Goal: Task Accomplishment & Management: Complete application form

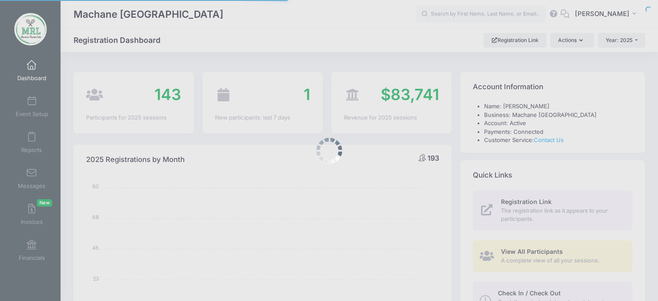
select select
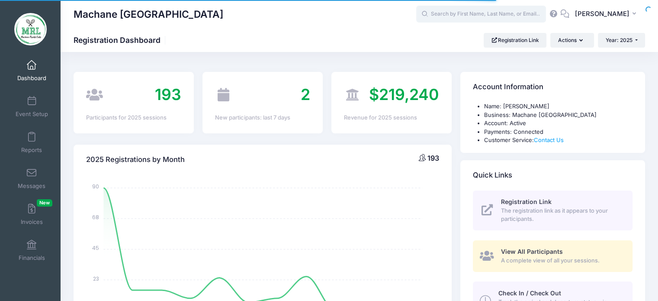
click at [455, 15] on input "text" at bounding box center [481, 14] width 130 height 17
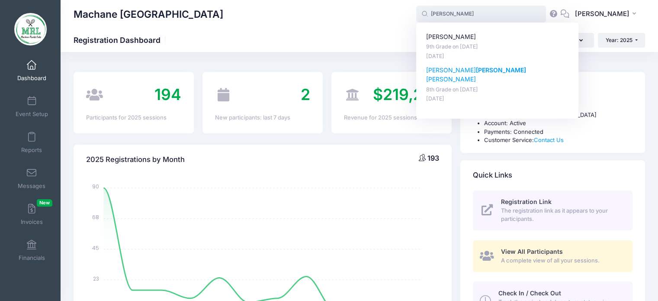
click at [442, 67] on p "Nava Zuck erman" at bounding box center [497, 75] width 143 height 18
type input "Nava Zuckerman (8th Grade, Aug-14, 2025)"
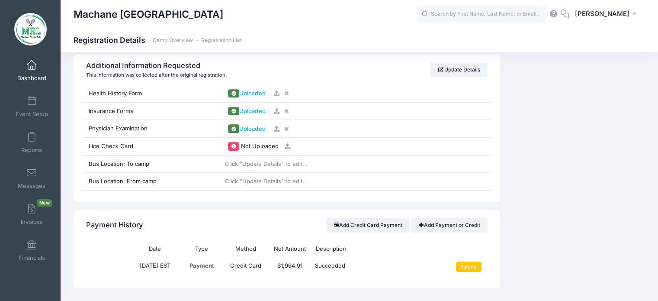
scroll to position [845, 0]
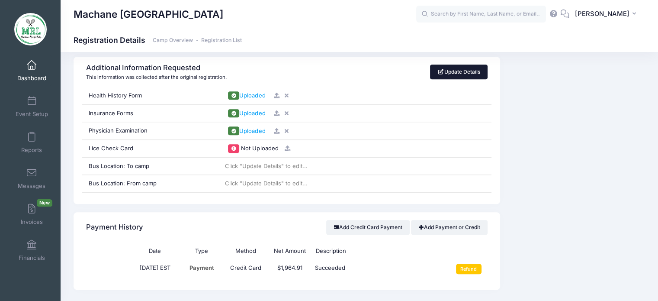
click at [471, 71] on link "Update Details" at bounding box center [459, 71] width 58 height 15
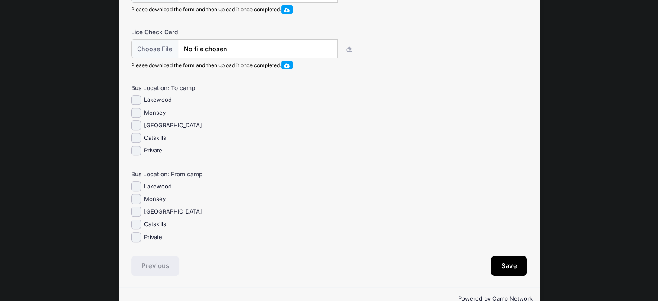
scroll to position [324, 0]
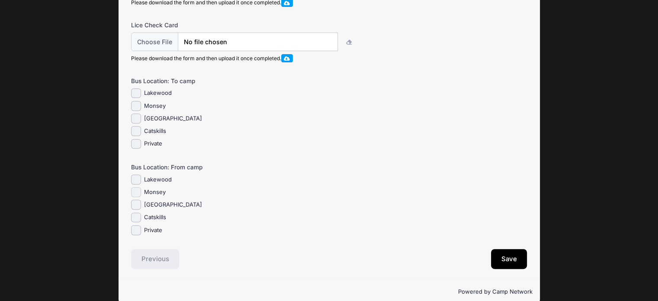
click at [140, 197] on input "Monsey" at bounding box center [136, 192] width 10 height 10
checkbox input "true"
click at [515, 269] on button "Save" at bounding box center [509, 259] width 36 height 20
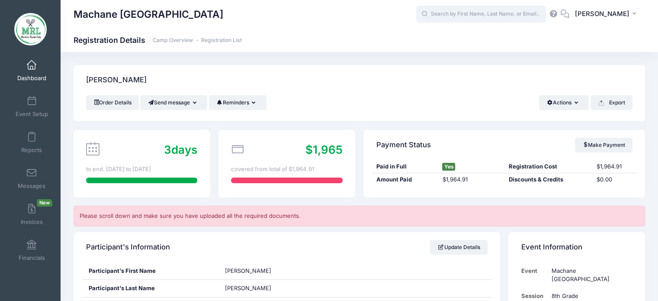
click at [460, 13] on input "text" at bounding box center [481, 14] width 130 height 17
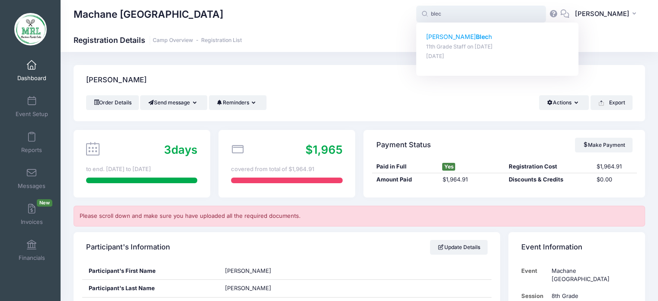
click at [436, 39] on p "Leah Blec h" at bounding box center [497, 36] width 143 height 9
type input "Leah Blech (11th Grade Staff, Aug-14, 2025)"
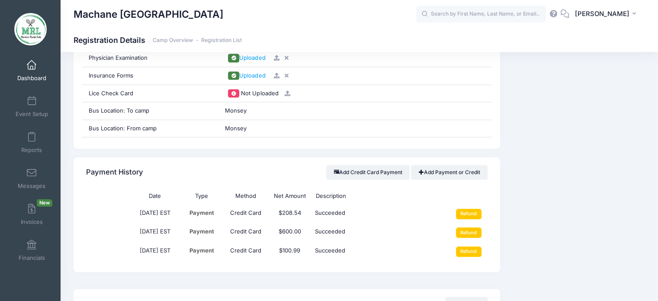
scroll to position [974, 0]
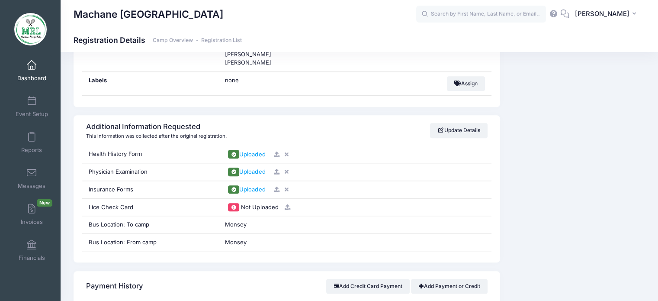
scroll to position [836, 0]
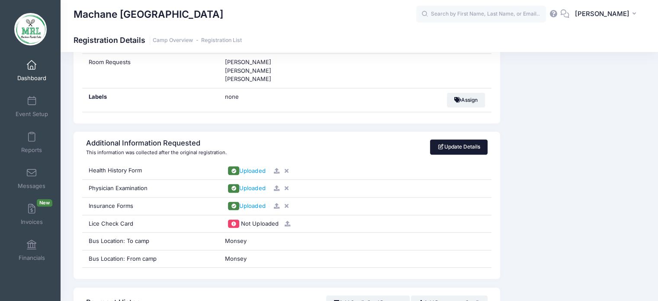
click at [471, 142] on link "Update Details" at bounding box center [459, 146] width 58 height 15
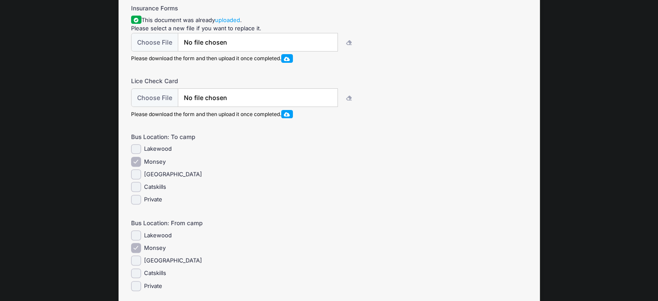
scroll to position [270, 0]
click at [136, 288] on input "Private" at bounding box center [136, 285] width 10 height 10
checkbox input "true"
click at [136, 251] on input "Monsey" at bounding box center [136, 246] width 10 height 10
checkbox input "false"
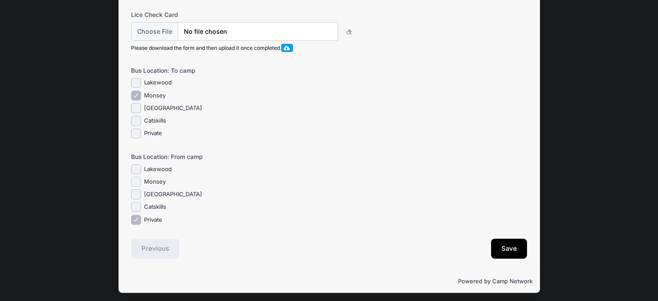
scroll to position [344, 0]
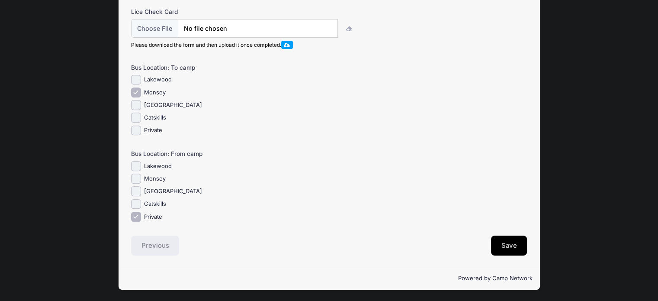
click at [507, 254] on button "Save" at bounding box center [509, 245] width 36 height 20
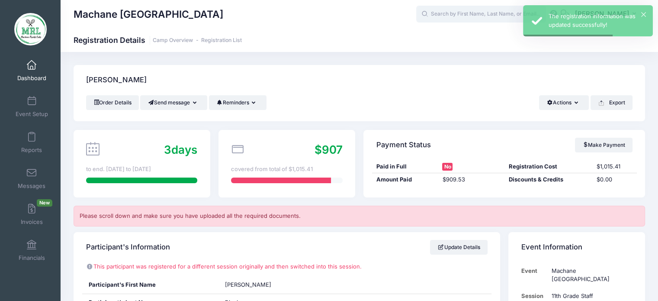
click at [461, 13] on input "text" at bounding box center [481, 14] width 130 height 17
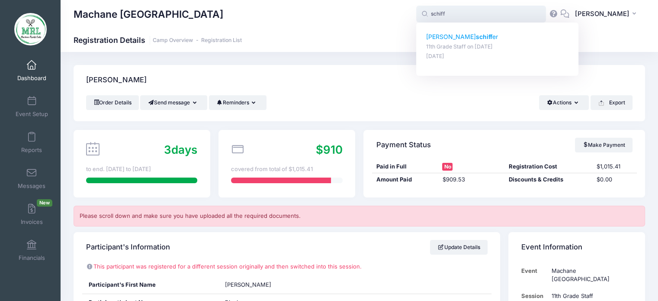
click at [437, 38] on p "rachel schiff er" at bounding box center [497, 36] width 143 height 9
type input "rachel schiffer (11th Grade Staff, Aug-14, 2025)"
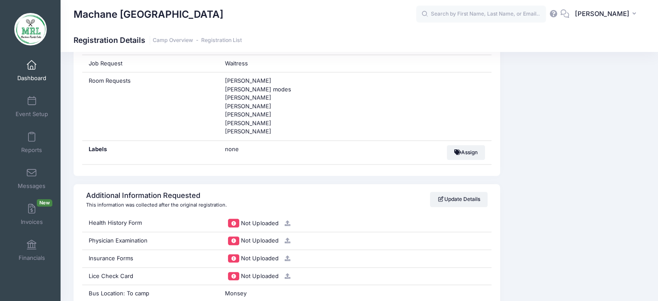
scroll to position [832, 0]
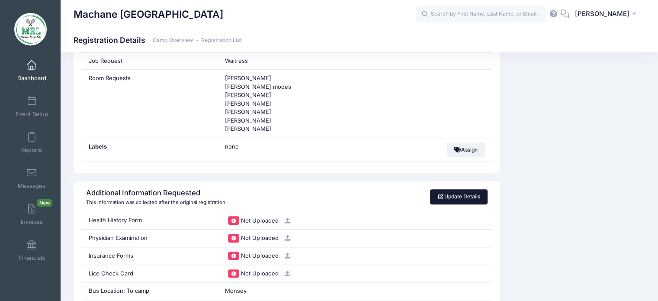
click at [460, 193] on link "Update Details" at bounding box center [459, 196] width 58 height 15
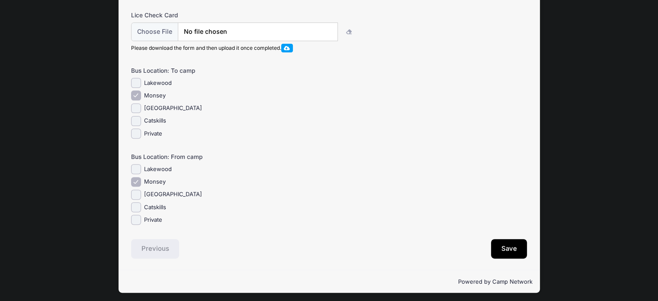
scroll to position [290, 0]
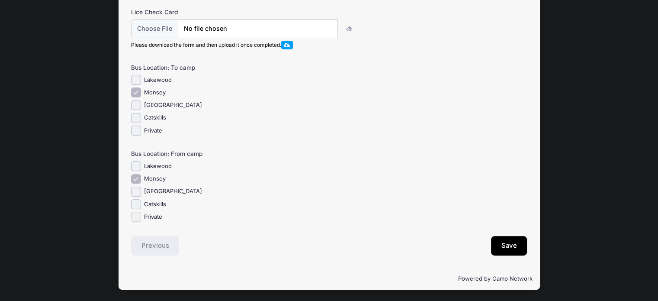
click at [139, 219] on input "Private" at bounding box center [136, 217] width 10 height 10
checkbox input "true"
click at [136, 183] on input "Monsey" at bounding box center [136, 179] width 10 height 10
checkbox input "false"
click at [511, 252] on button "Save" at bounding box center [509, 246] width 36 height 20
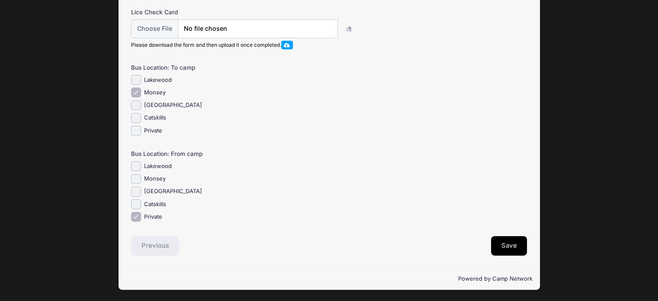
scroll to position [0, 0]
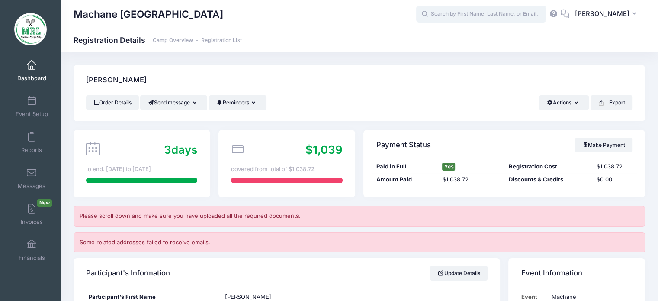
click at [479, 13] on input "text" at bounding box center [481, 14] width 130 height 17
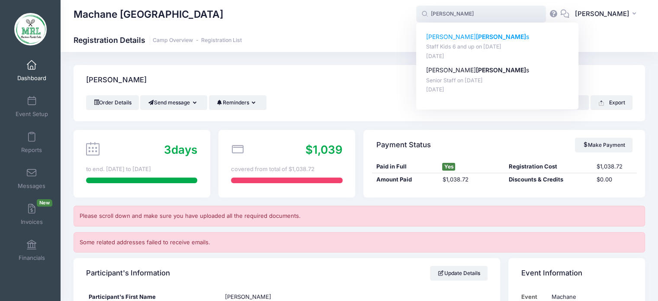
click at [476, 38] on strong "Adam" at bounding box center [501, 36] width 50 height 7
type input "Zahava Adams (Staff Kids 6 and up, Aug-14, 2025)"
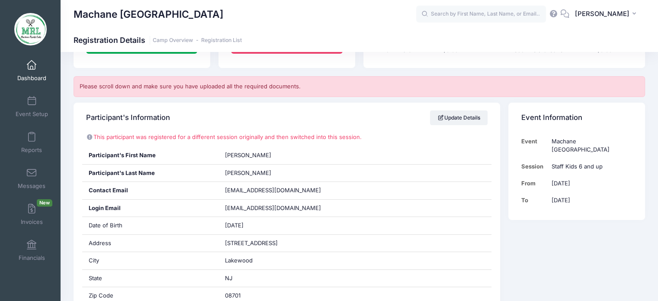
scroll to position [133, 0]
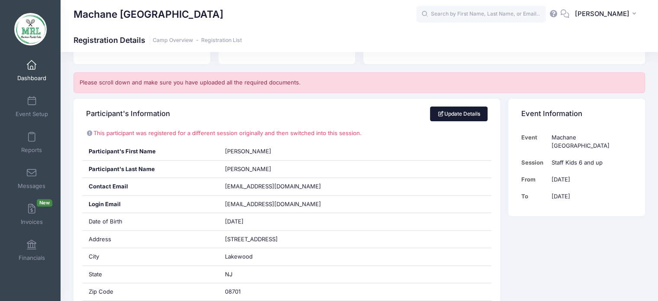
click at [464, 111] on link "Update Details" at bounding box center [459, 113] width 58 height 15
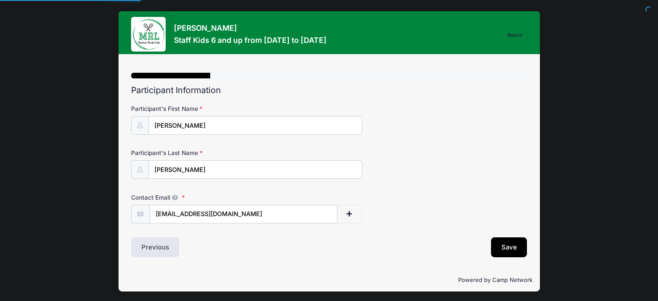
select select "NJ"
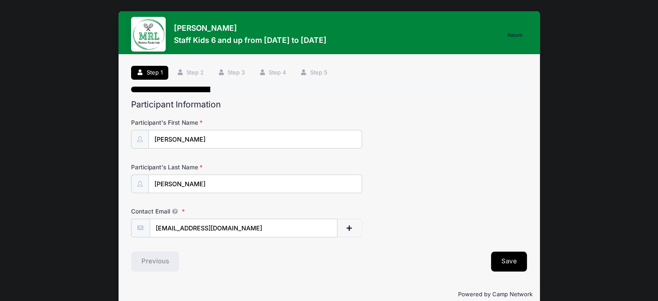
click at [501, 258] on button "Save" at bounding box center [509, 261] width 36 height 20
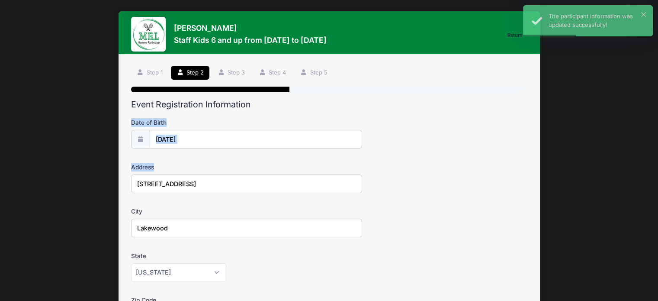
drag, startPoint x: 657, startPoint y: 105, endPoint x: 654, endPoint y: 148, distance: 43.4
click at [654, 148] on div "Zahava Adams Staff Kids 6 and up from 08/14 to 08/28/2025 Return Step 2 /7 Retu…" at bounding box center [329, 284] width 658 height 568
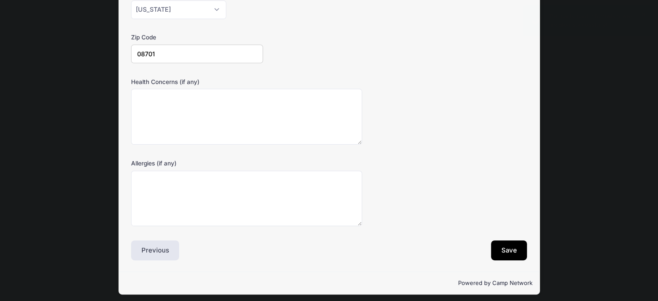
scroll to position [260, 0]
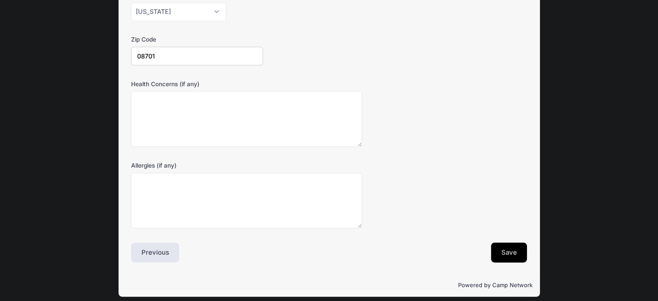
click at [521, 254] on button "Save" at bounding box center [509, 252] width 36 height 20
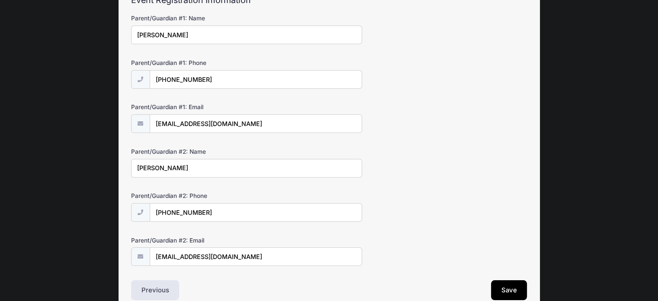
scroll to position [147, 0]
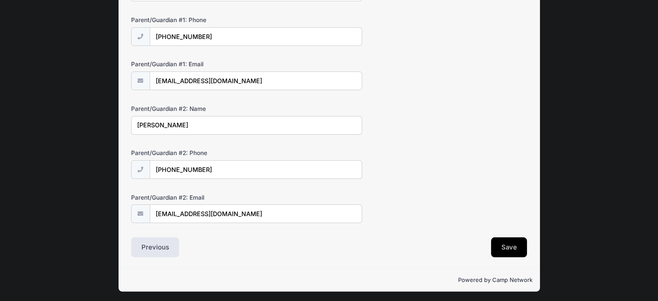
click at [505, 242] on button "Save" at bounding box center [509, 247] width 36 height 20
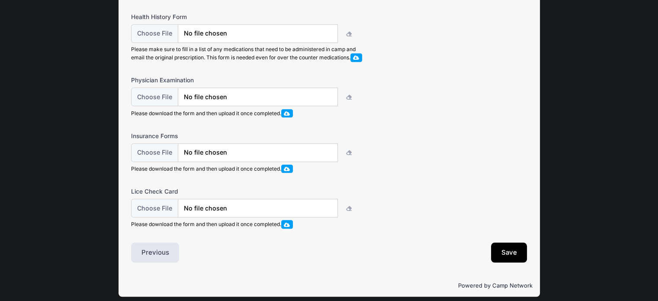
scroll to position [602, 0]
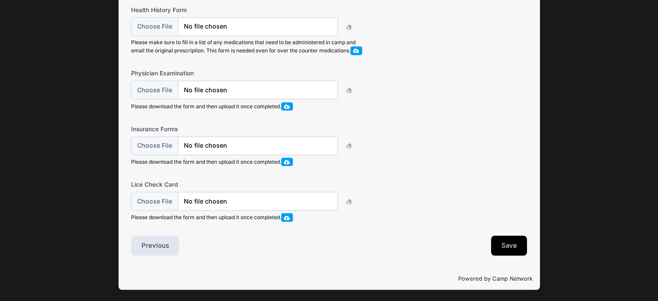
click at [504, 246] on button "Save" at bounding box center [509, 245] width 36 height 20
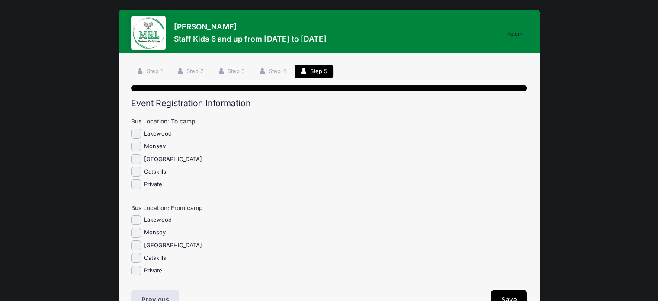
scroll to position [0, 0]
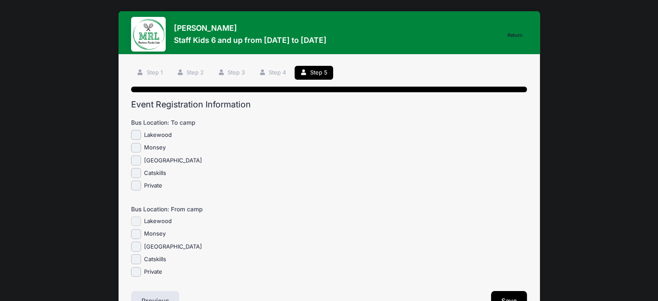
click at [137, 223] on input "Lakewood" at bounding box center [136, 221] width 10 height 10
checkbox input "true"
click at [511, 296] on button "Save" at bounding box center [509, 301] width 36 height 20
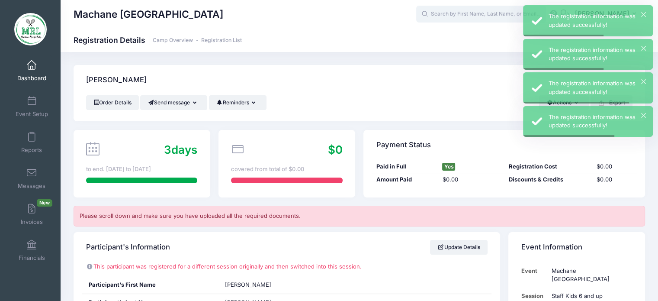
click at [469, 13] on input "text" at bounding box center [481, 14] width 130 height 17
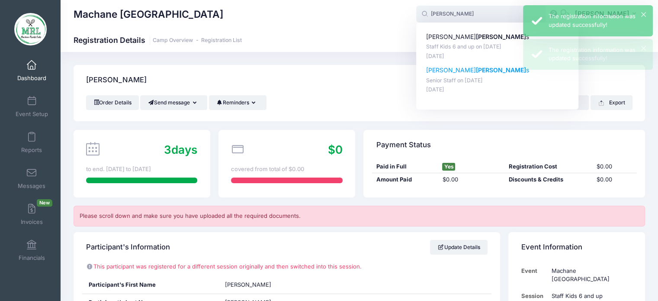
click at [445, 72] on p "shifra adam s" at bounding box center [497, 70] width 143 height 9
type input "shifra adams (Senior Staff, Aug-14, 2025)"
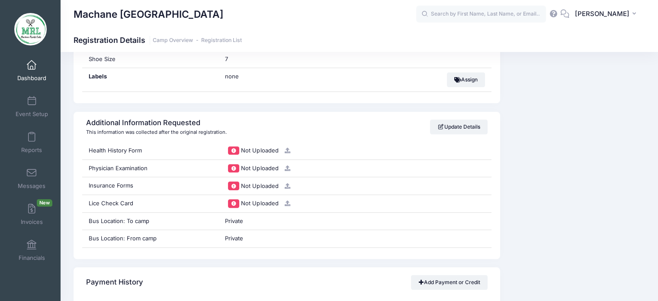
scroll to position [798, 0]
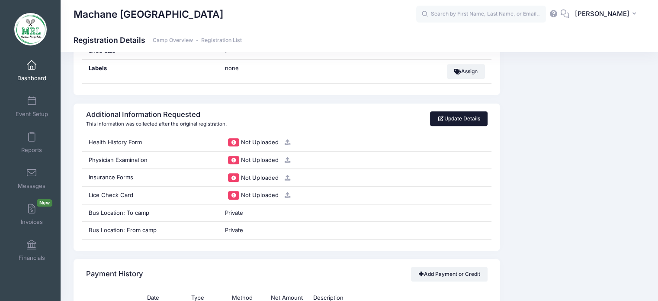
click at [464, 115] on link "Update Details" at bounding box center [459, 118] width 58 height 15
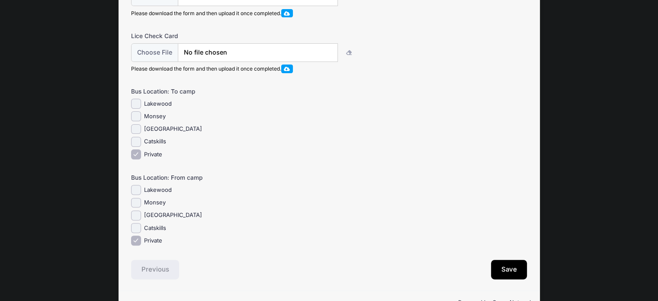
scroll to position [277, 0]
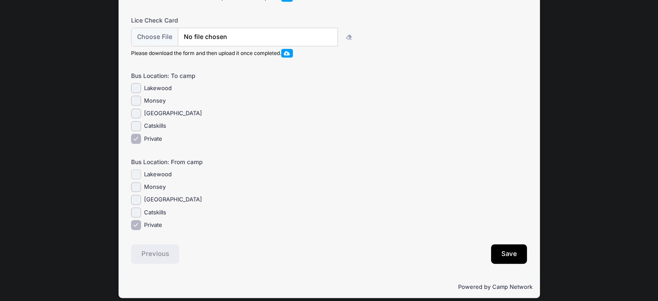
click at [135, 179] on input "Lakewood" at bounding box center [136, 174] width 10 height 10
checkbox input "true"
click at [135, 230] on input "Private" at bounding box center [136, 225] width 10 height 10
checkbox input "false"
click at [506, 258] on button "Save" at bounding box center [509, 254] width 36 height 20
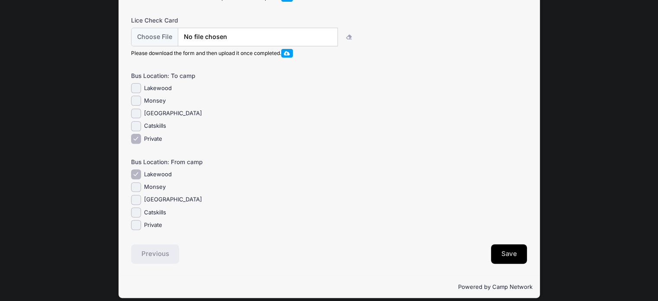
scroll to position [0, 0]
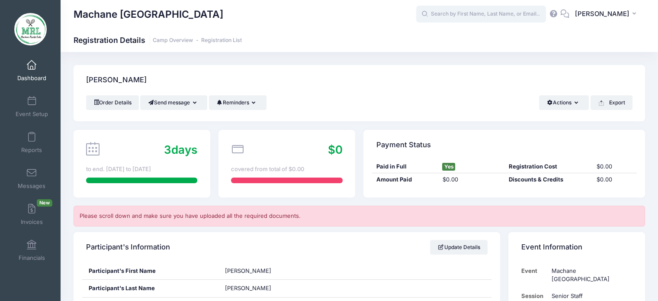
click at [474, 15] on input "text" at bounding box center [481, 14] width 130 height 17
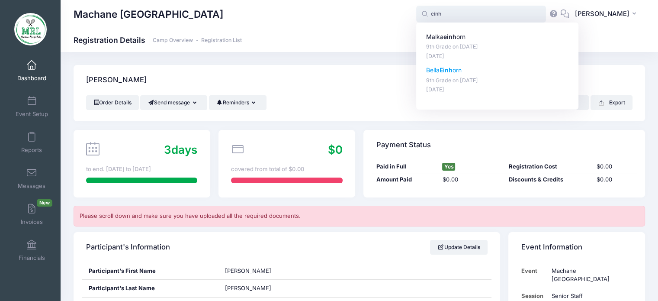
click at [443, 71] on p "Bella Einh orn" at bounding box center [497, 70] width 143 height 9
type input "Bella Einhorn (9th Grade, Aug-14, 2025)"
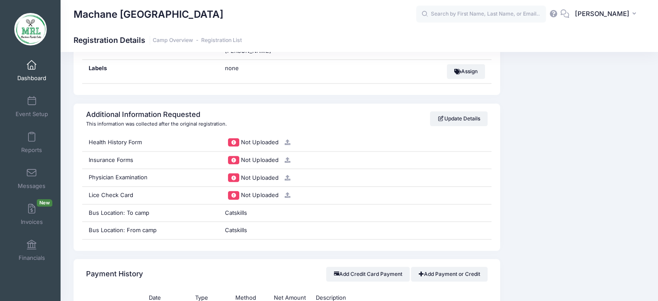
scroll to position [832, 0]
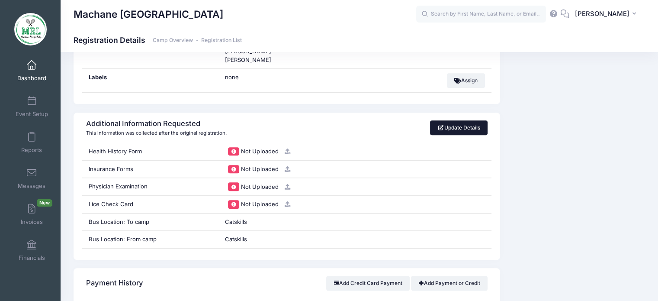
click at [464, 123] on link "Update Details" at bounding box center [459, 127] width 58 height 15
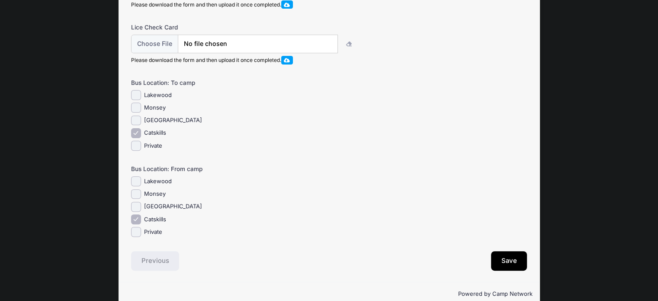
scroll to position [280, 0]
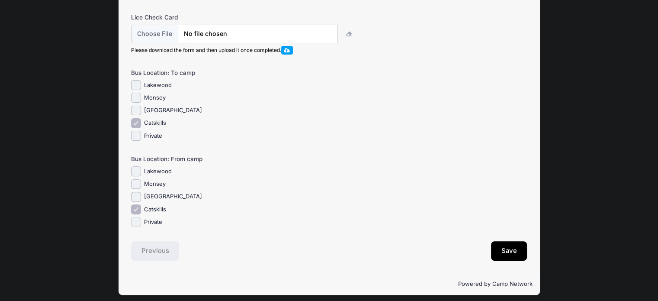
click at [137, 227] on input "Private" at bounding box center [136, 222] width 10 height 10
checkbox input "true"
click at [135, 214] on input "Catskills" at bounding box center [136, 209] width 10 height 10
checkbox input "false"
click at [502, 261] on button "Save" at bounding box center [509, 251] width 36 height 20
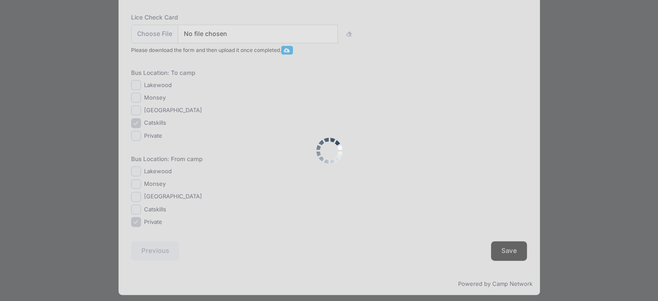
scroll to position [0, 0]
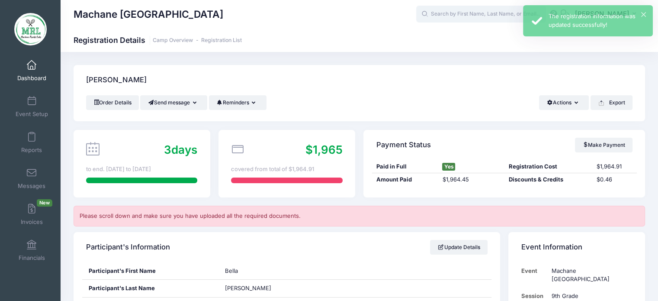
click at [453, 10] on input "text" at bounding box center [481, 14] width 130 height 17
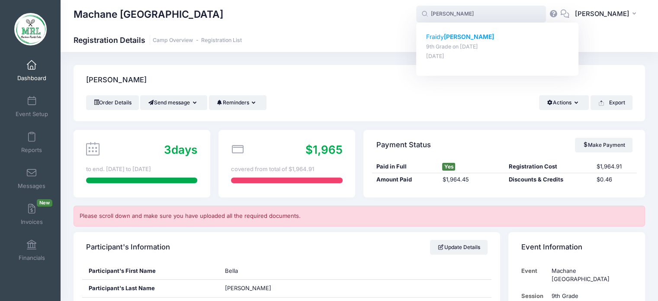
click at [453, 39] on strong "[PERSON_NAME]" at bounding box center [469, 36] width 50 height 7
type input "Fraidy Grosz (9th Grade, Aug-14, 2025)"
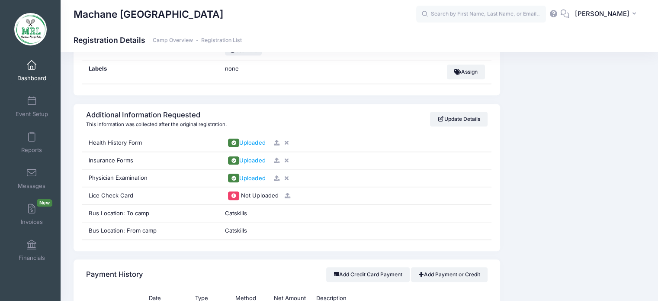
scroll to position [858, 0]
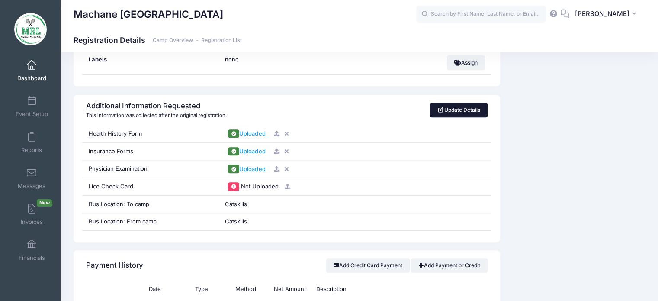
click at [456, 103] on link "Update Details" at bounding box center [459, 110] width 58 height 15
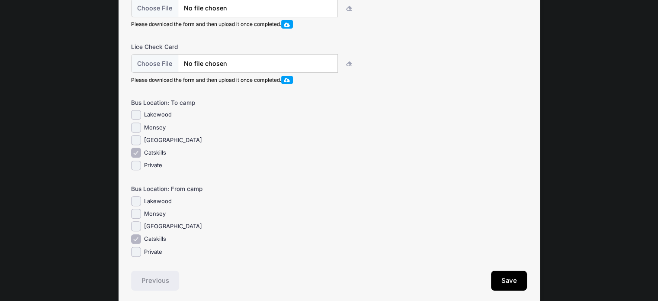
scroll to position [307, 0]
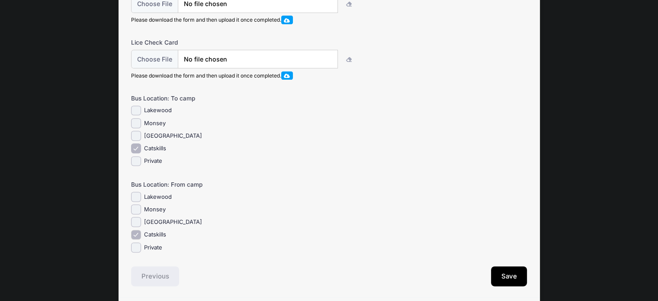
click at [136, 240] on input "Catskills" at bounding box center [136, 235] width 10 height 10
checkbox input "false"
click at [136, 252] on input "Private" at bounding box center [136, 247] width 10 height 10
checkbox input "true"
click at [508, 286] on button "Save" at bounding box center [509, 276] width 36 height 20
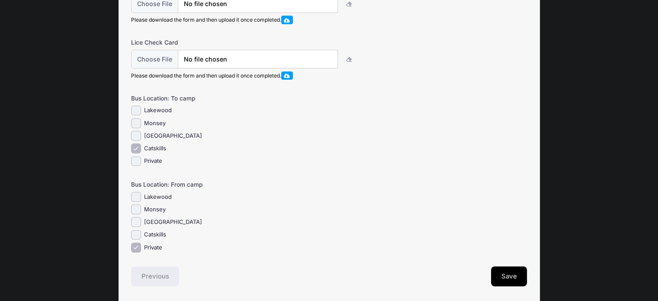
scroll to position [0, 0]
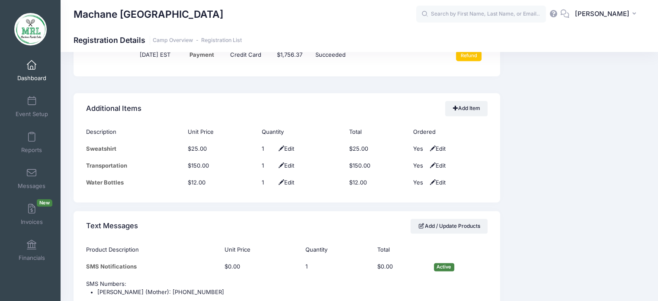
scroll to position [1108, 0]
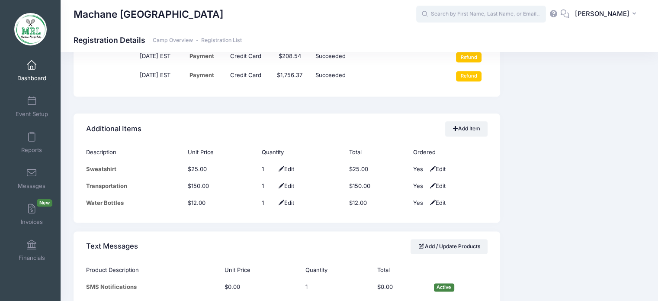
click at [486, 16] on input "text" at bounding box center [481, 14] width 130 height 17
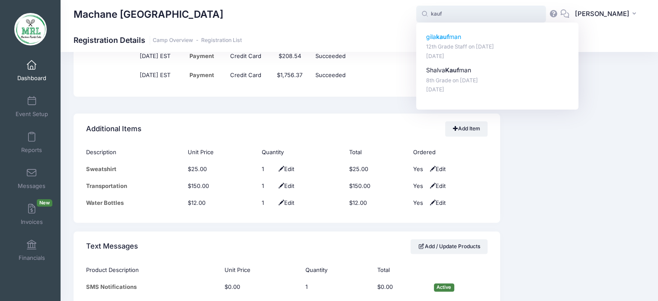
click at [459, 37] on p "[PERSON_NAME] man" at bounding box center [497, 36] width 143 height 9
type input "[PERSON_NAME] (12th Grade Staff, [DATE])"
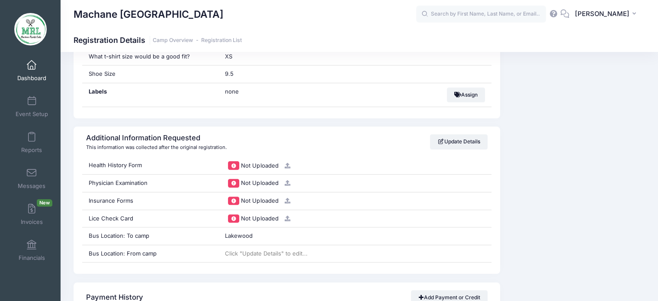
scroll to position [764, 0]
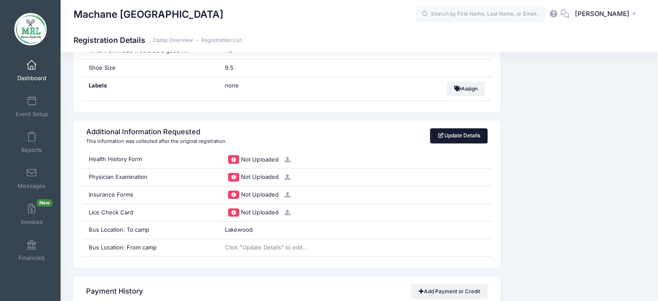
click at [456, 132] on link "Update Details" at bounding box center [459, 135] width 58 height 15
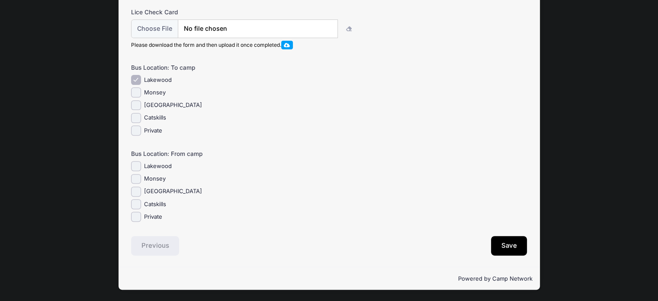
scroll to position [287, 0]
click at [136, 221] on input "Private" at bounding box center [136, 217] width 10 height 10
checkbox input "true"
click at [516, 255] on button "Save" at bounding box center [509, 246] width 36 height 20
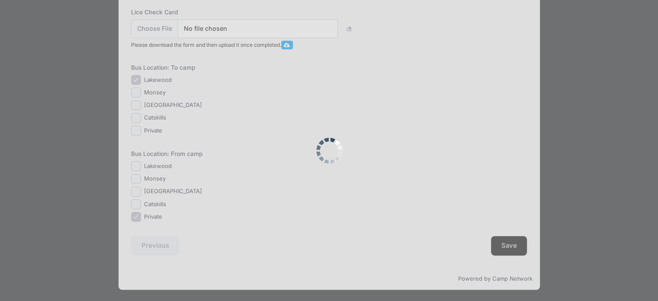
scroll to position [0, 0]
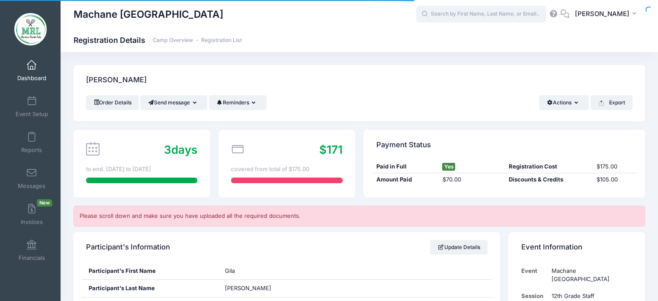
click at [446, 12] on input "text" at bounding box center [481, 14] width 130 height 17
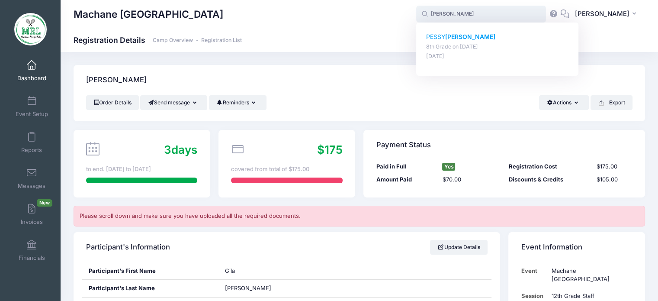
click at [452, 40] on strong "[PERSON_NAME]" at bounding box center [470, 36] width 50 height 7
type input "PESSY Ungar (8th Grade, Aug-14, 2025)"
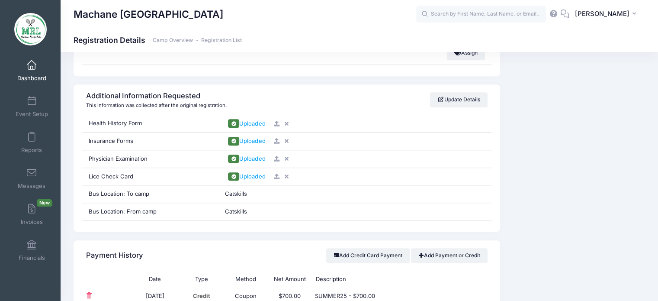
scroll to position [805, 0]
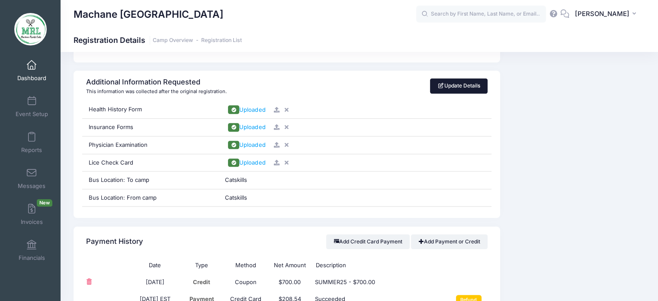
click at [462, 84] on link "Update Details" at bounding box center [459, 85] width 58 height 15
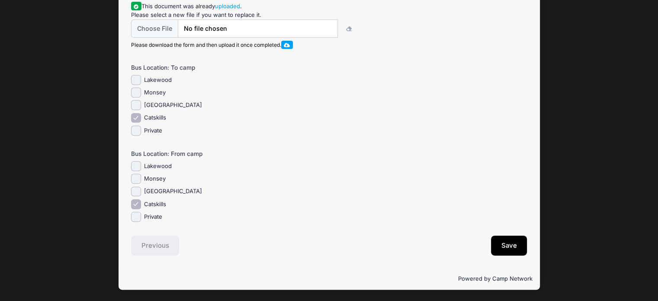
scroll to position [360, 0]
click at [135, 178] on input "Monsey" at bounding box center [136, 178] width 10 height 10
checkbox input "true"
click at [135, 202] on input "Catskills" at bounding box center [136, 204] width 10 height 10
checkbox input "false"
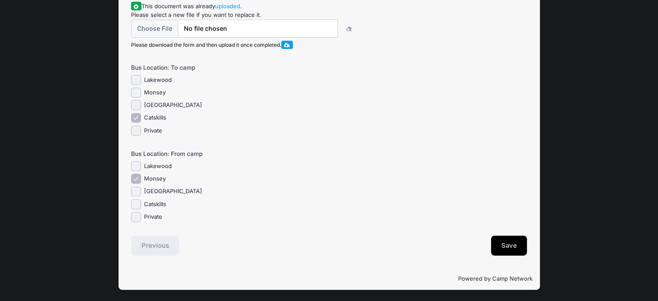
click at [505, 250] on button "Save" at bounding box center [509, 245] width 36 height 20
